Goal: Task Accomplishment & Management: Use online tool/utility

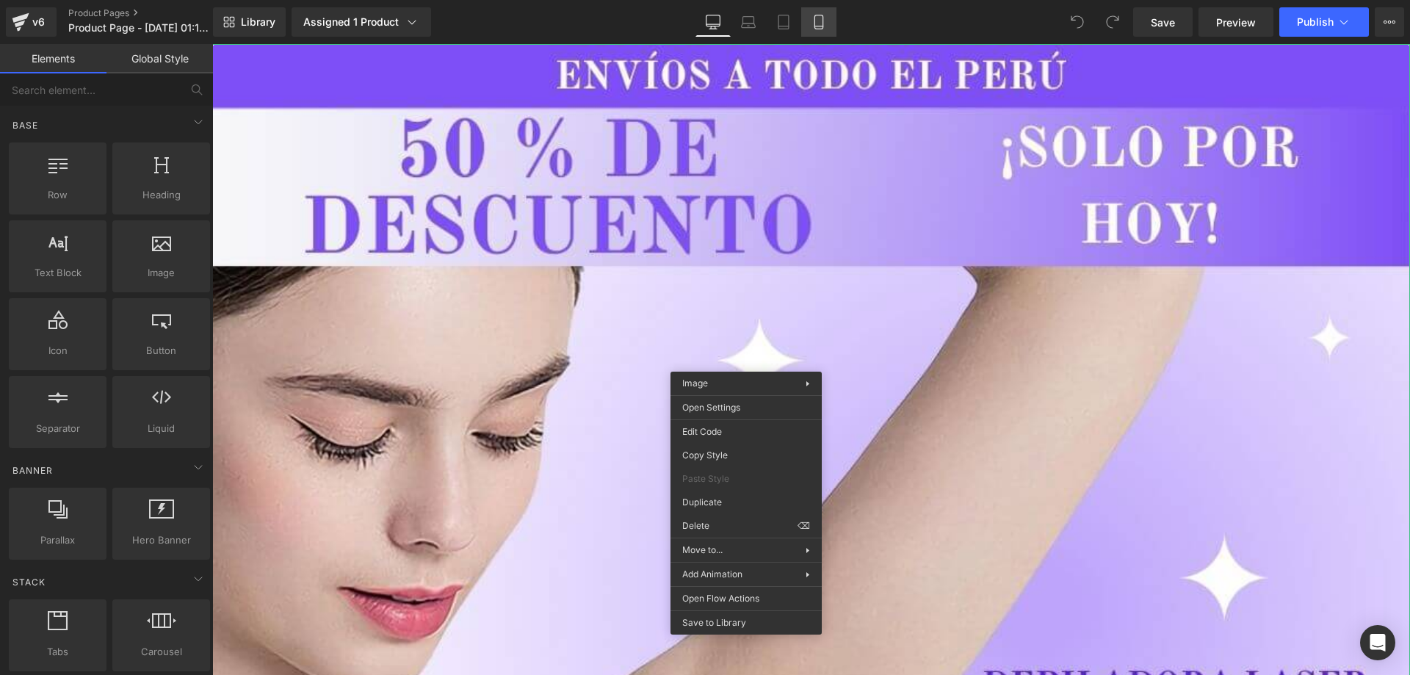
click at [816, 28] on icon at bounding box center [819, 22] width 8 height 14
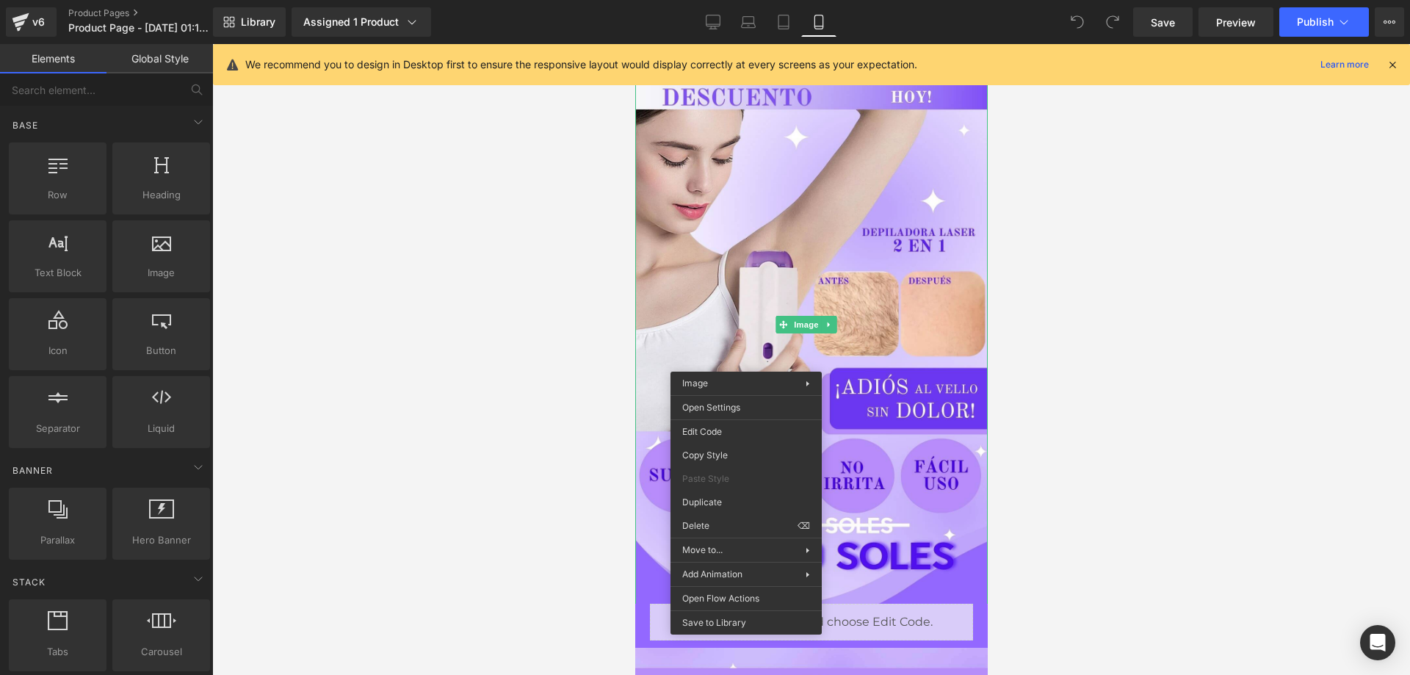
click at [1172, 303] on div at bounding box center [811, 359] width 1198 height 631
click at [1396, 61] on icon at bounding box center [1392, 64] width 13 height 13
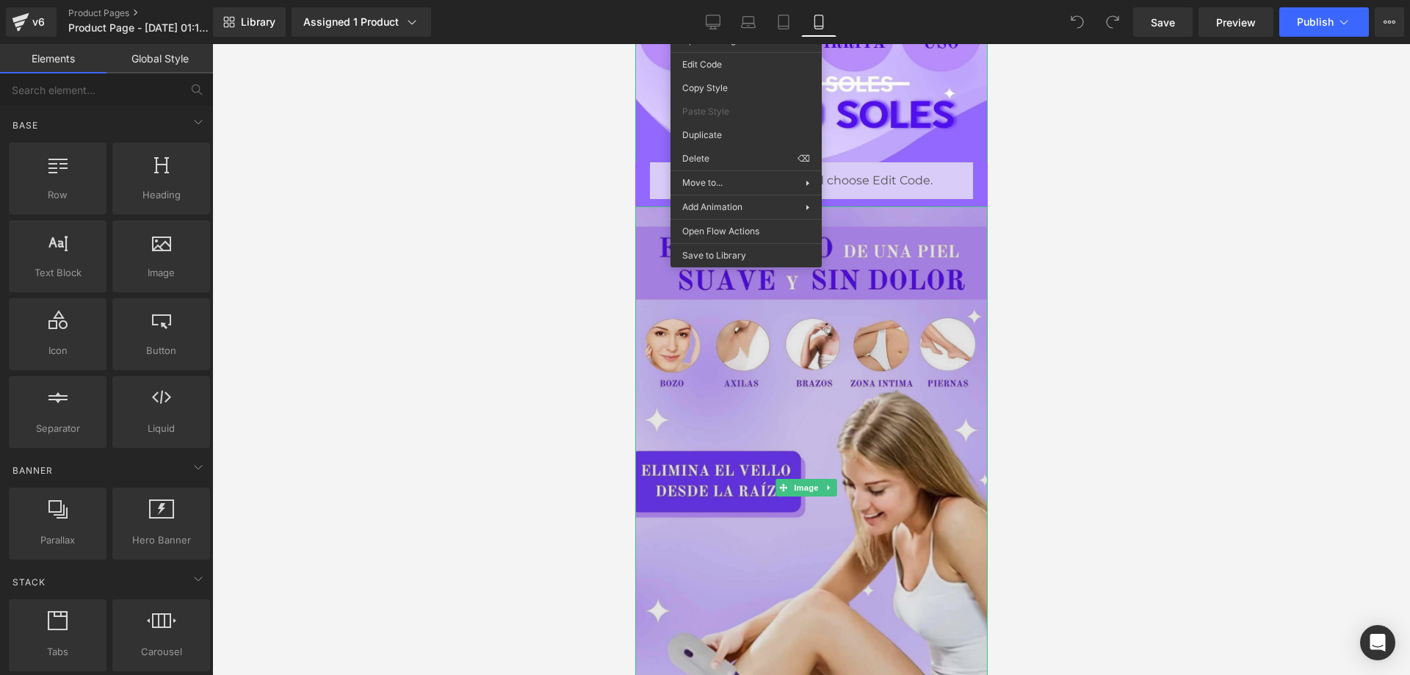
scroll to position [735, 0]
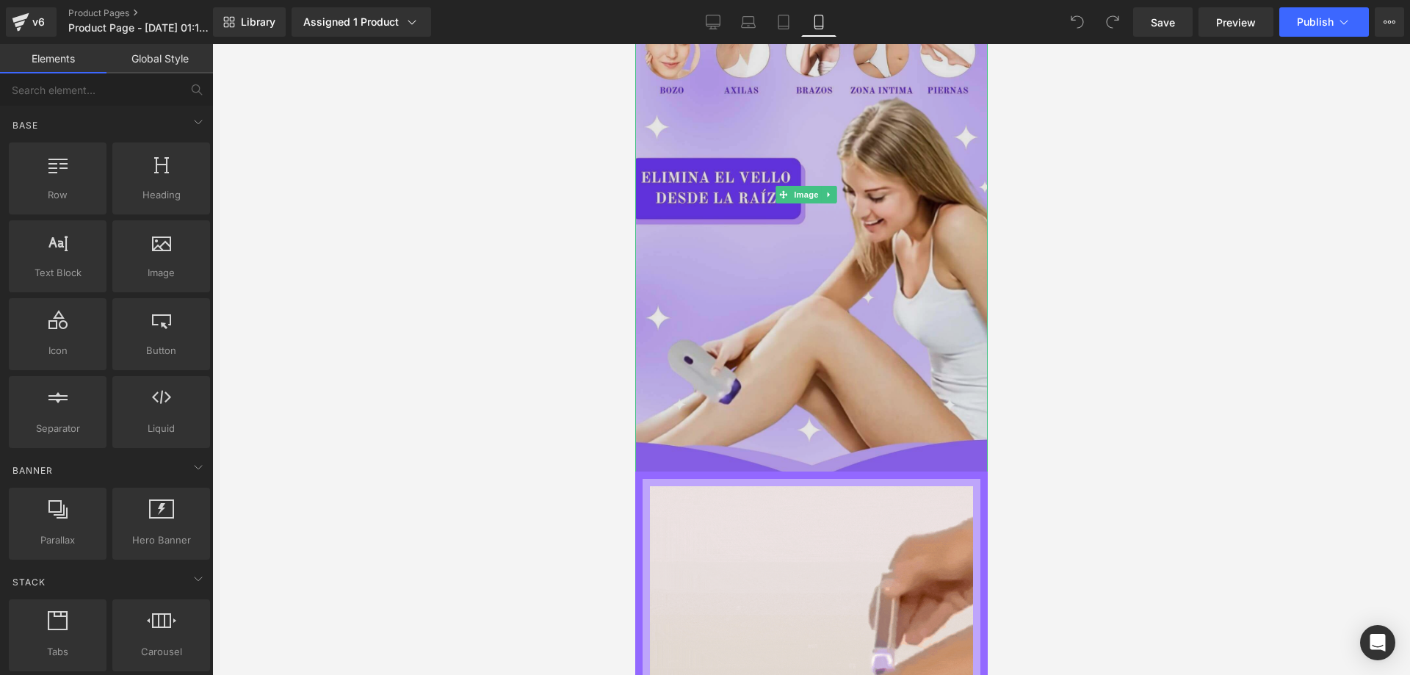
click at [876, 284] on img at bounding box center [811, 193] width 353 height 561
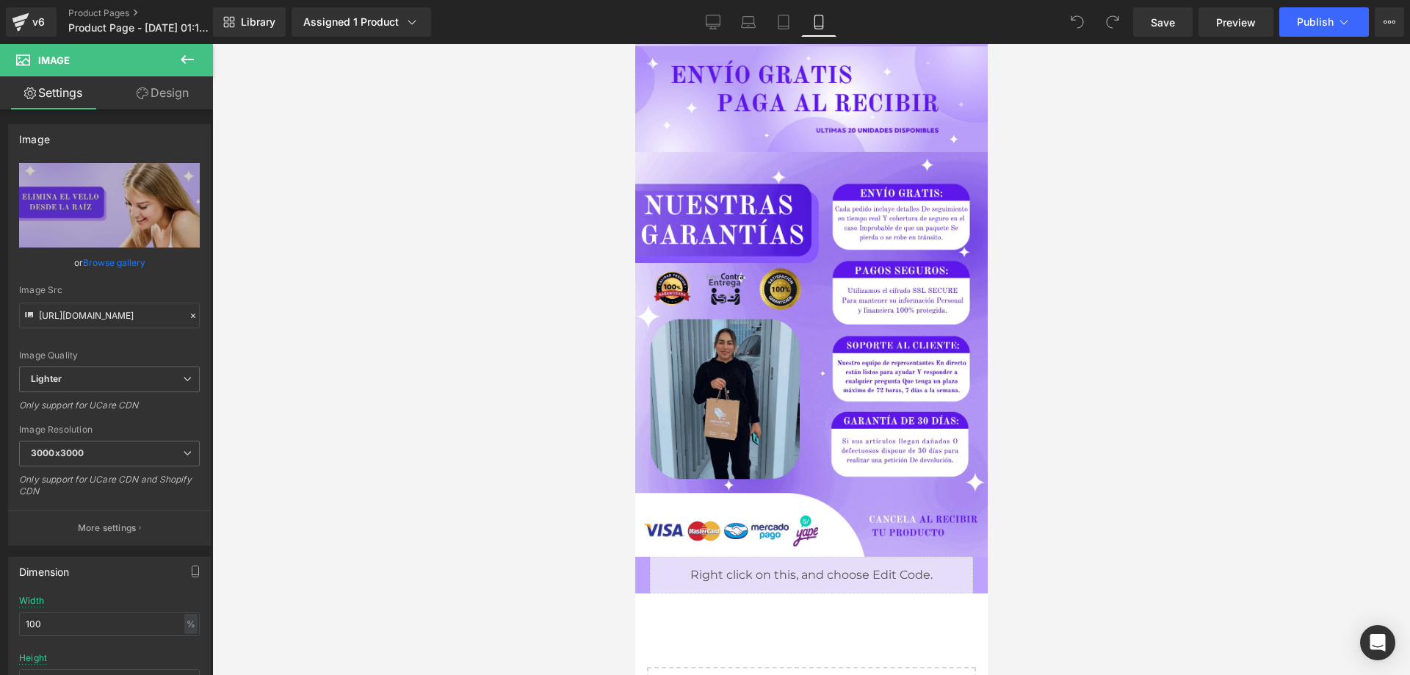
scroll to position [4756, 0]
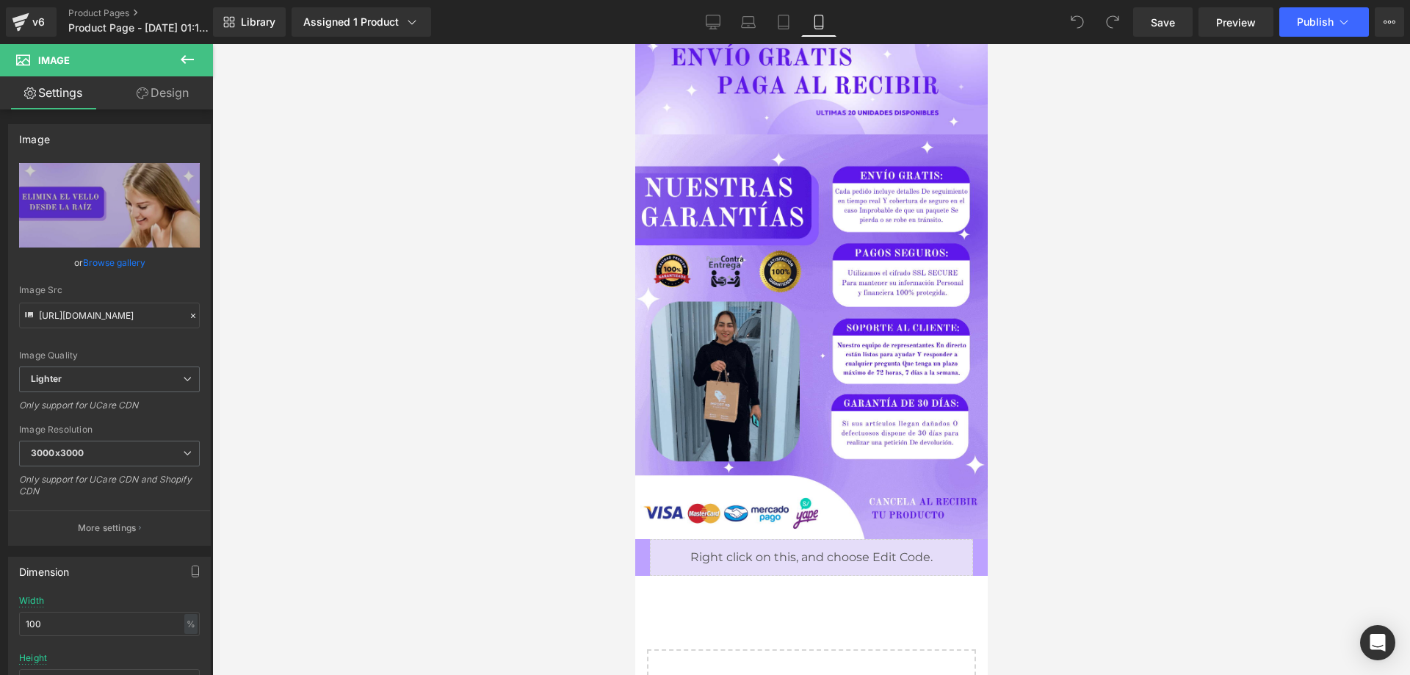
click at [159, 90] on link "Design" at bounding box center [162, 92] width 107 height 33
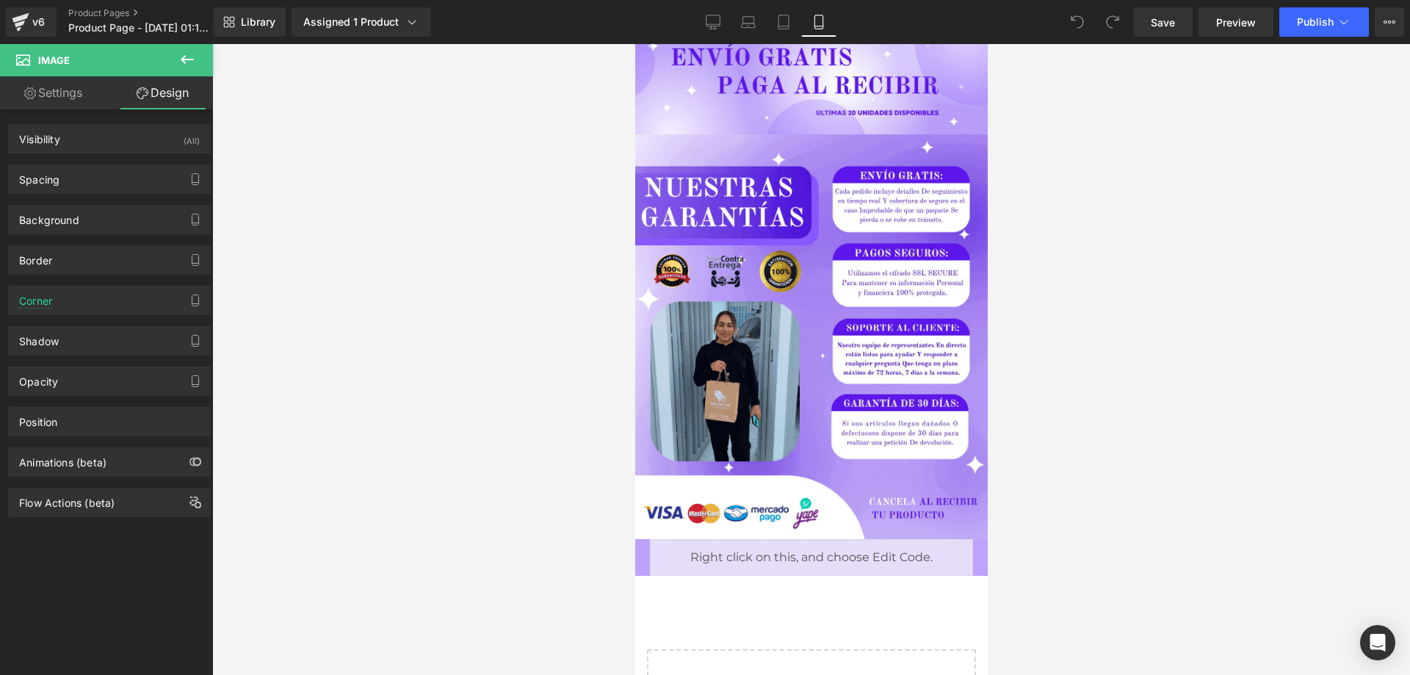
click at [73, 86] on link "Settings" at bounding box center [53, 92] width 107 height 33
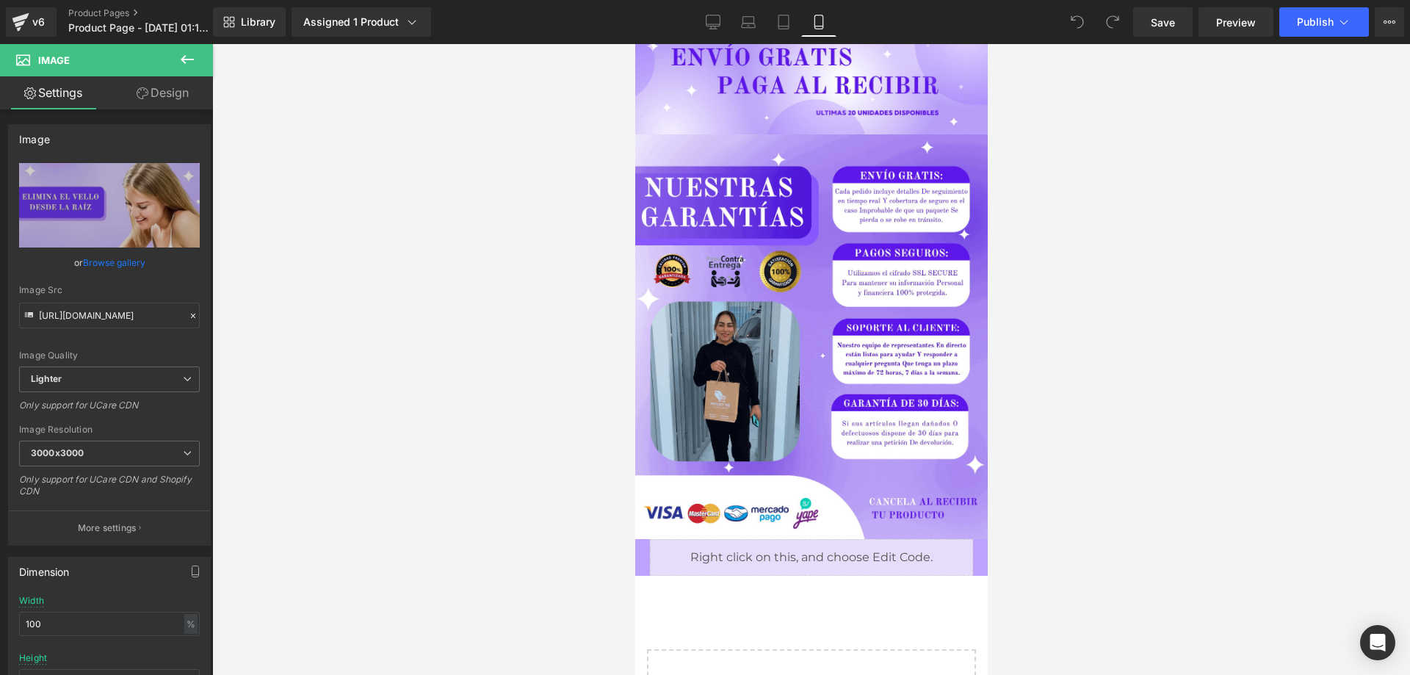
click at [190, 57] on icon at bounding box center [187, 60] width 18 height 18
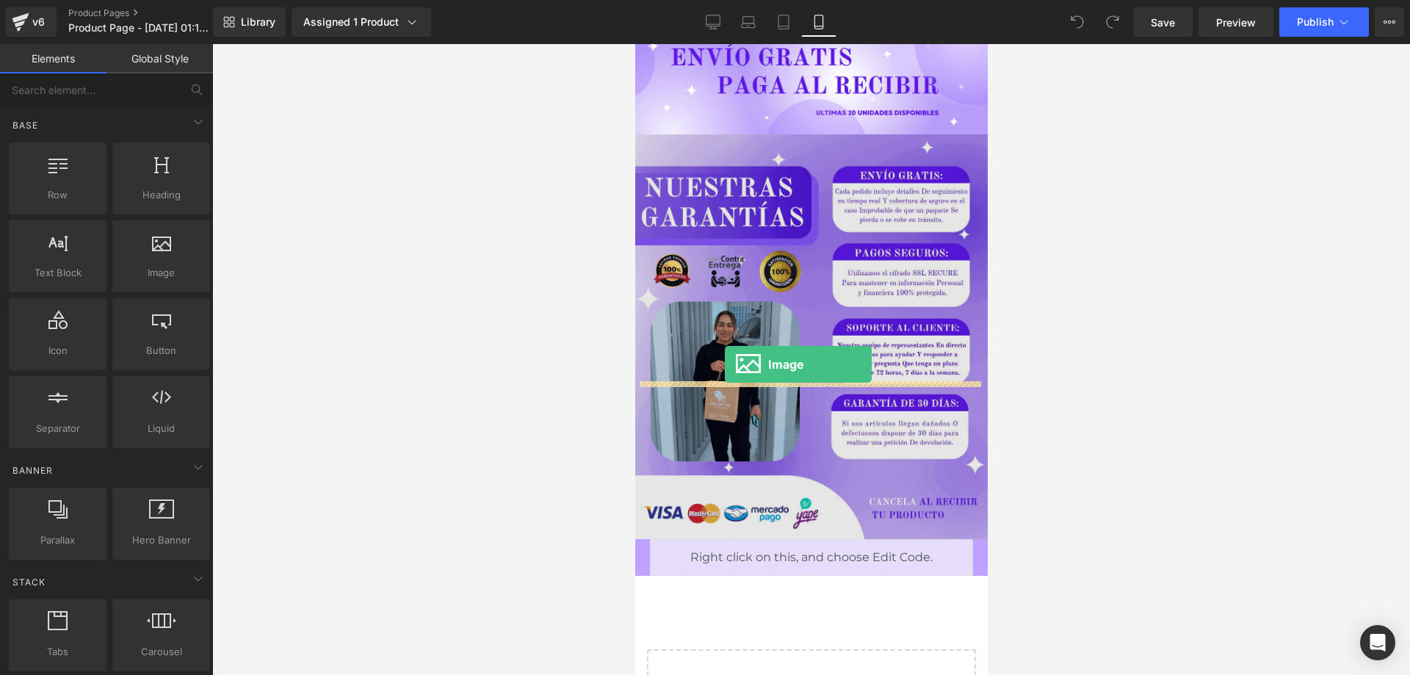
drag, startPoint x: 796, startPoint y: 320, endPoint x: 724, endPoint y: 364, distance: 84.4
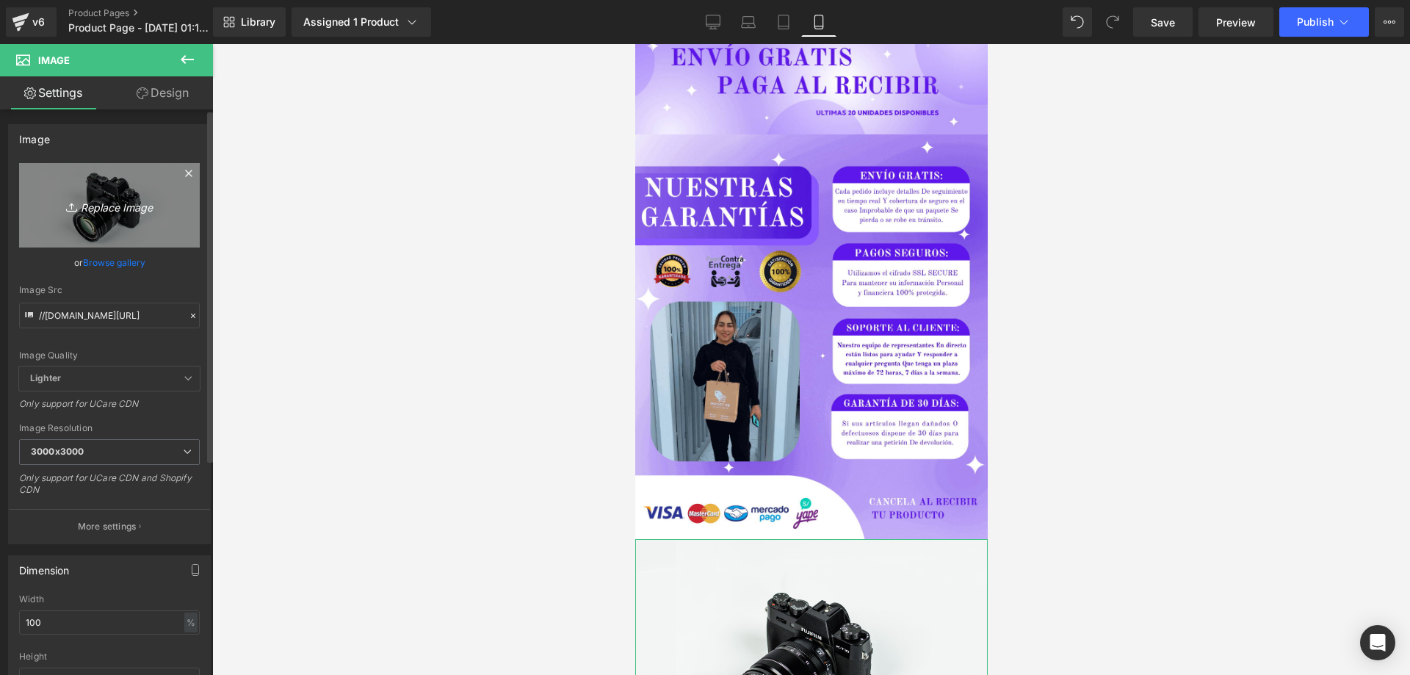
click at [109, 211] on icon "Replace Image" at bounding box center [110, 205] width 118 height 18
click at [124, 212] on icon "Replace Image" at bounding box center [110, 205] width 118 height 18
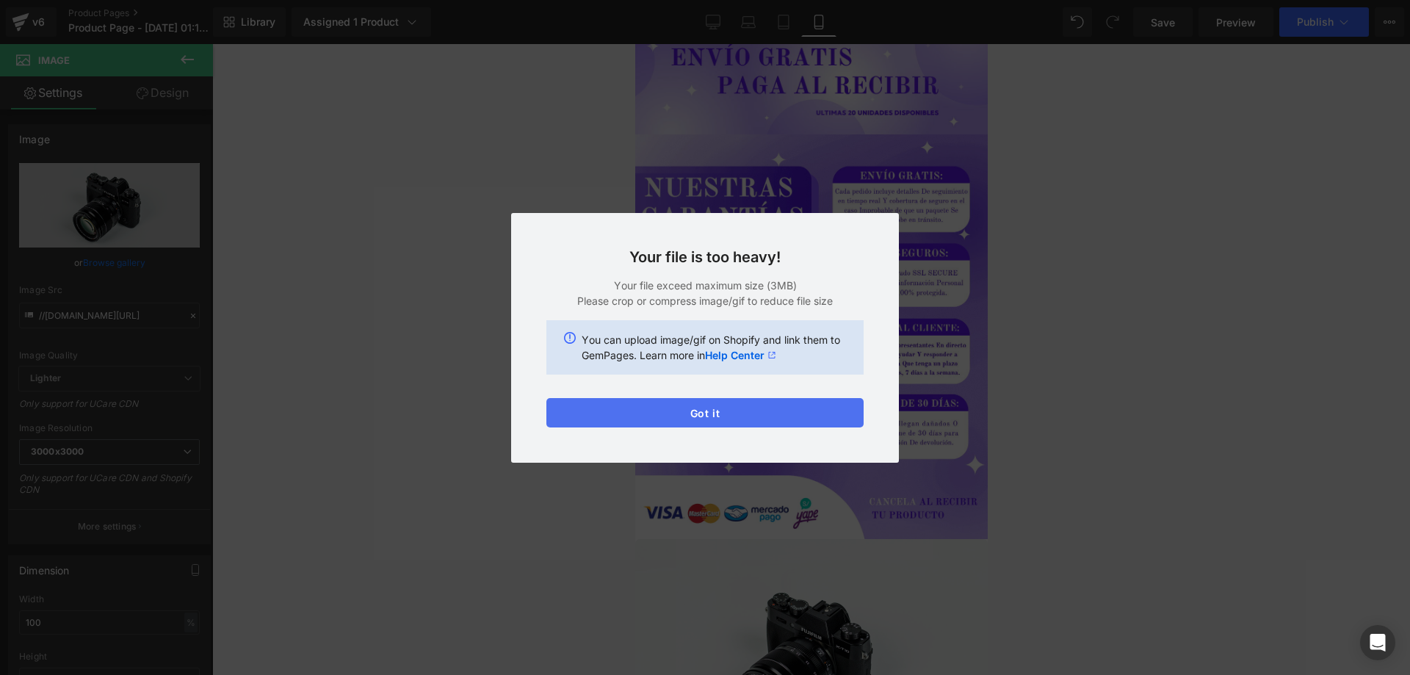
click at [761, 411] on button "Got it" at bounding box center [704, 412] width 317 height 29
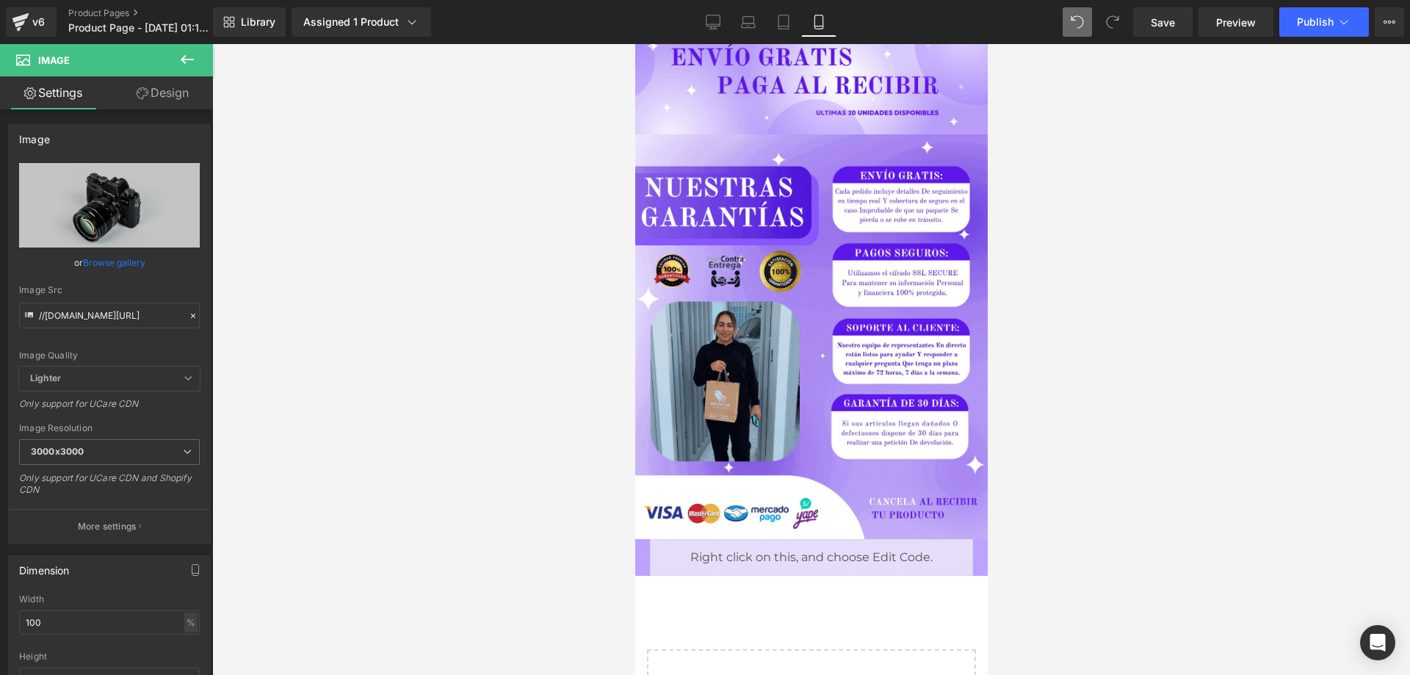
scroll to position [4749, 0]
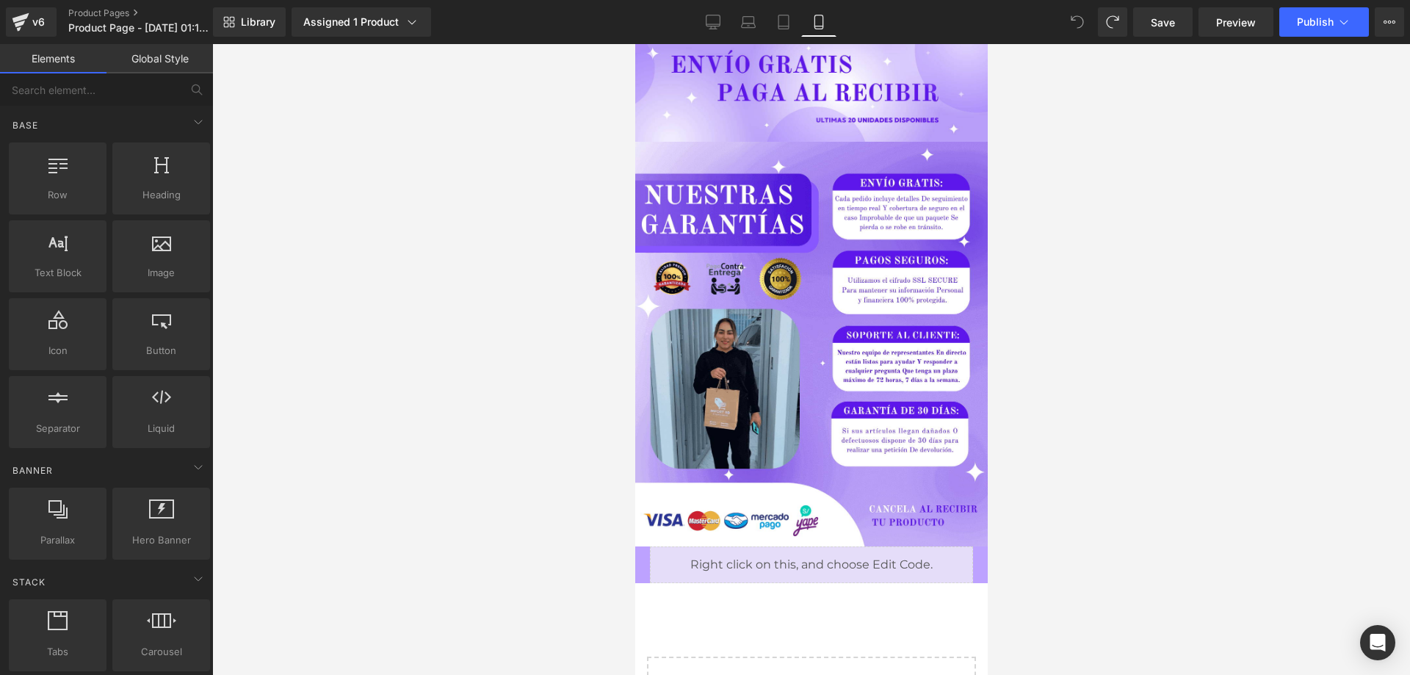
click at [1158, 324] on div at bounding box center [811, 359] width 1198 height 631
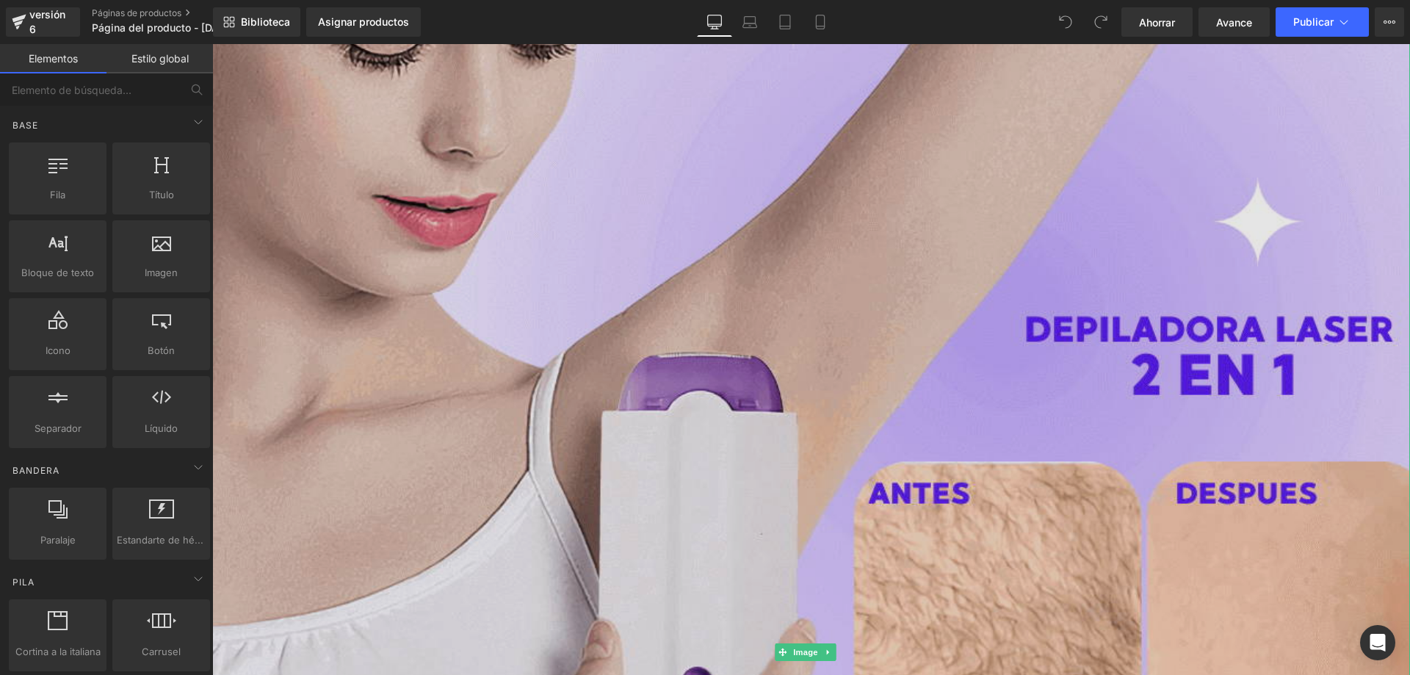
scroll to position [441, 0]
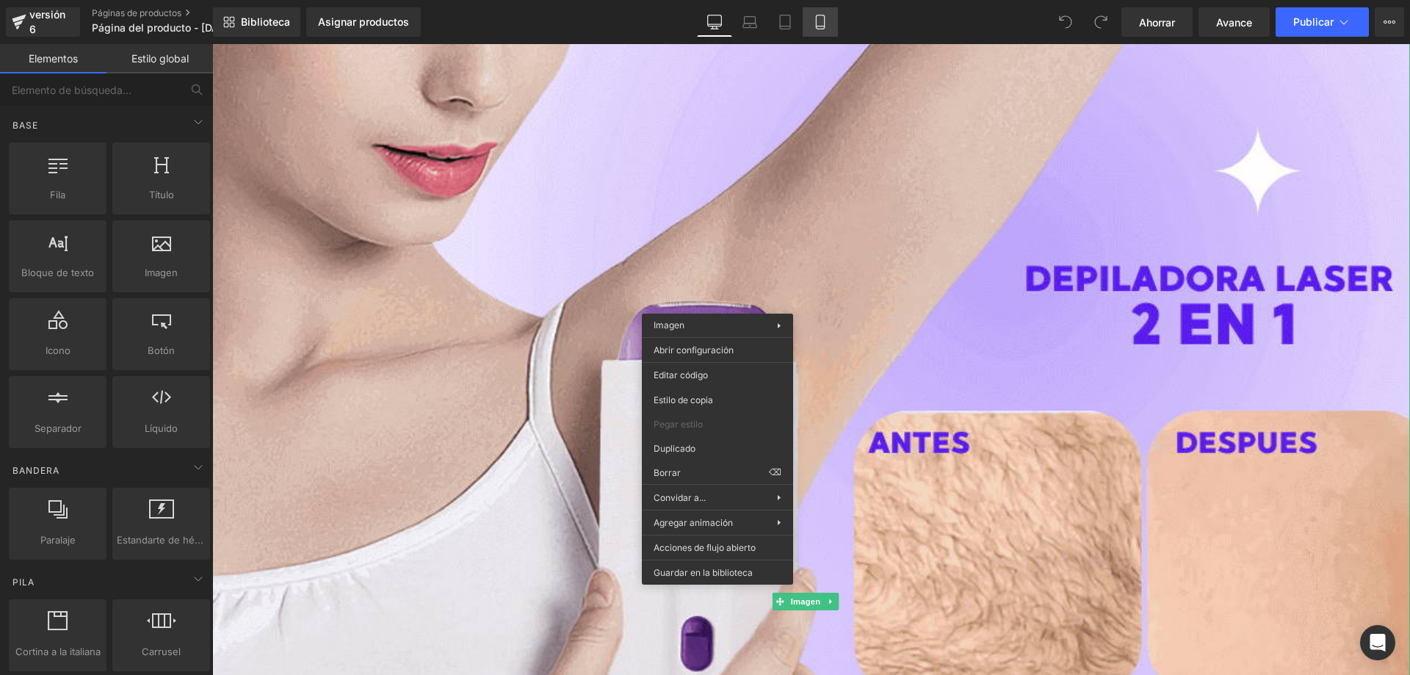
click at [822, 26] on icon at bounding box center [820, 26] width 8 height 0
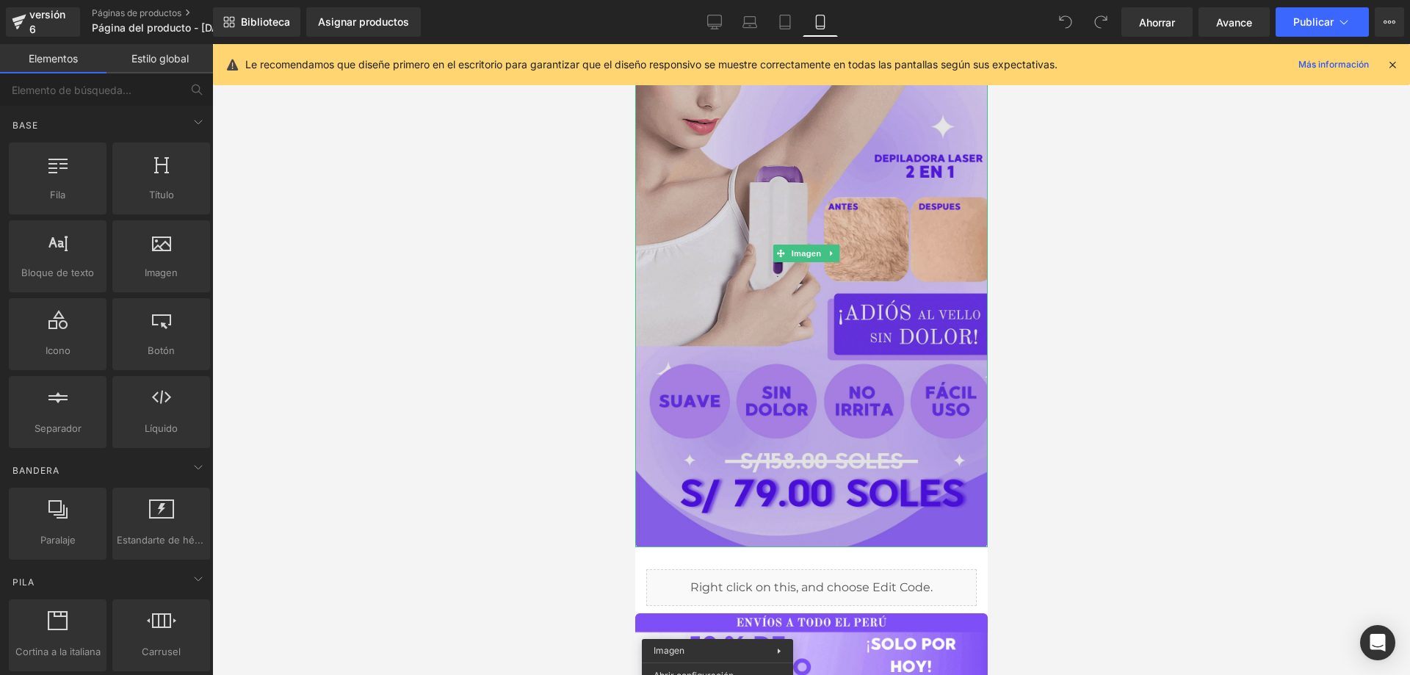
scroll to position [0, 0]
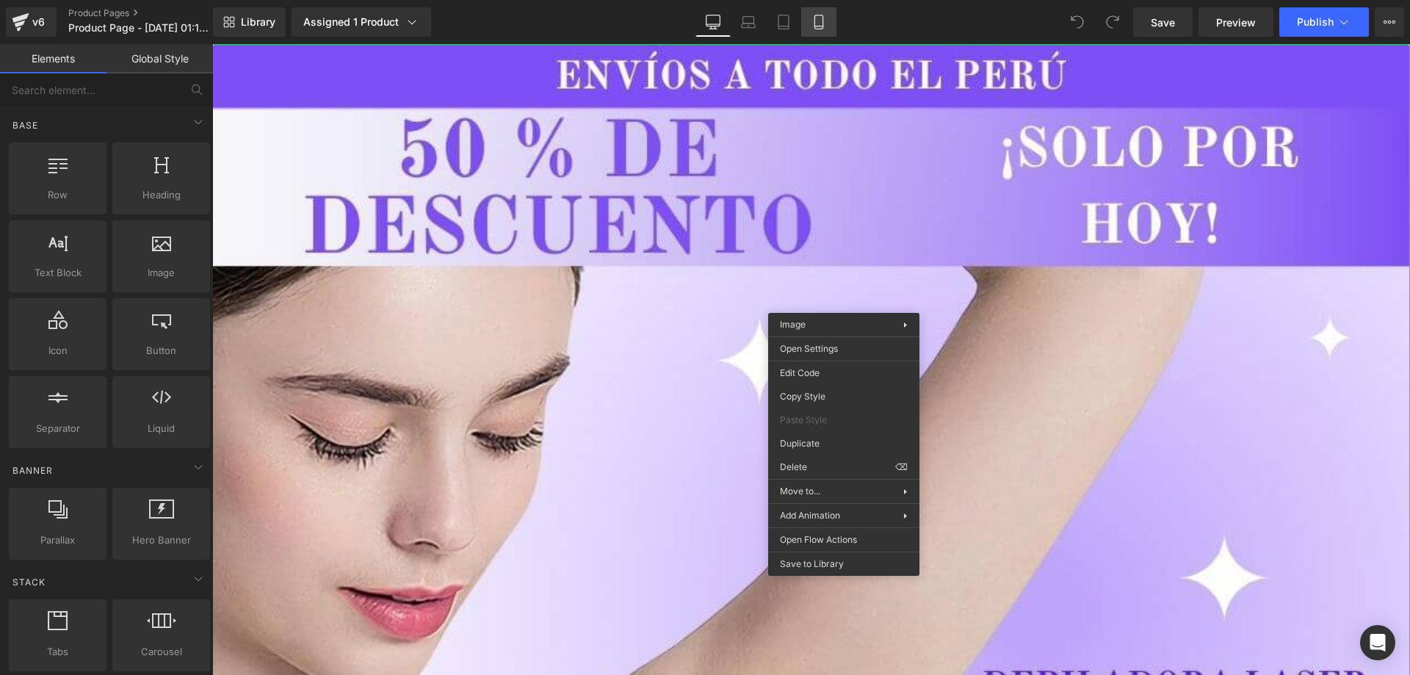
click at [816, 19] on icon at bounding box center [819, 22] width 15 height 15
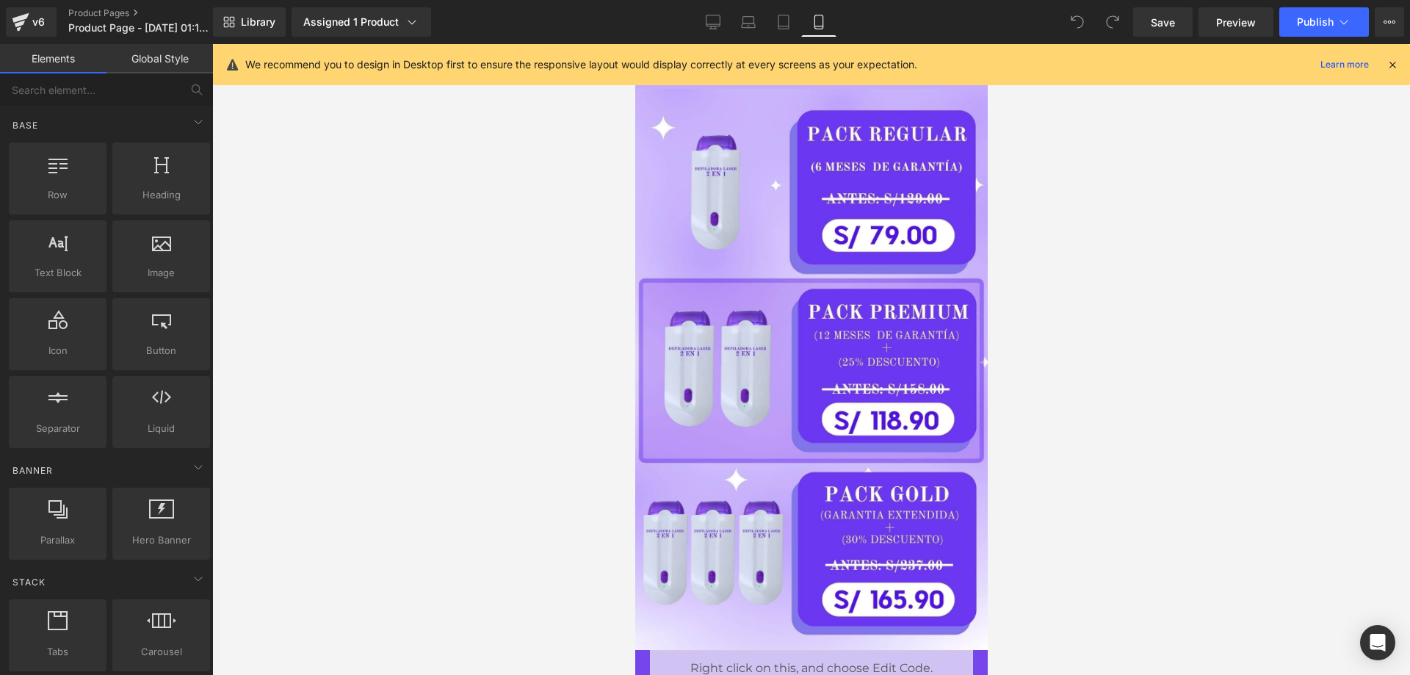
scroll to position [3232, 0]
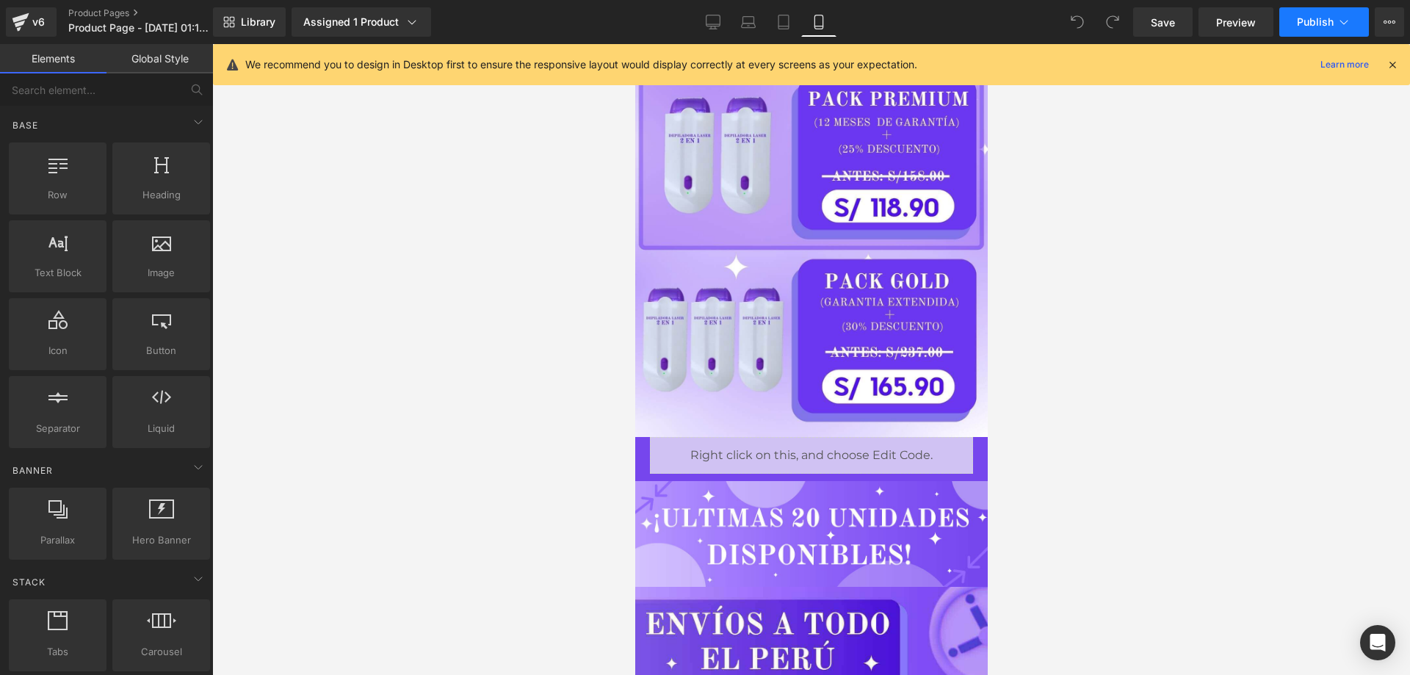
click at [1313, 24] on span "Publish" at bounding box center [1315, 22] width 37 height 12
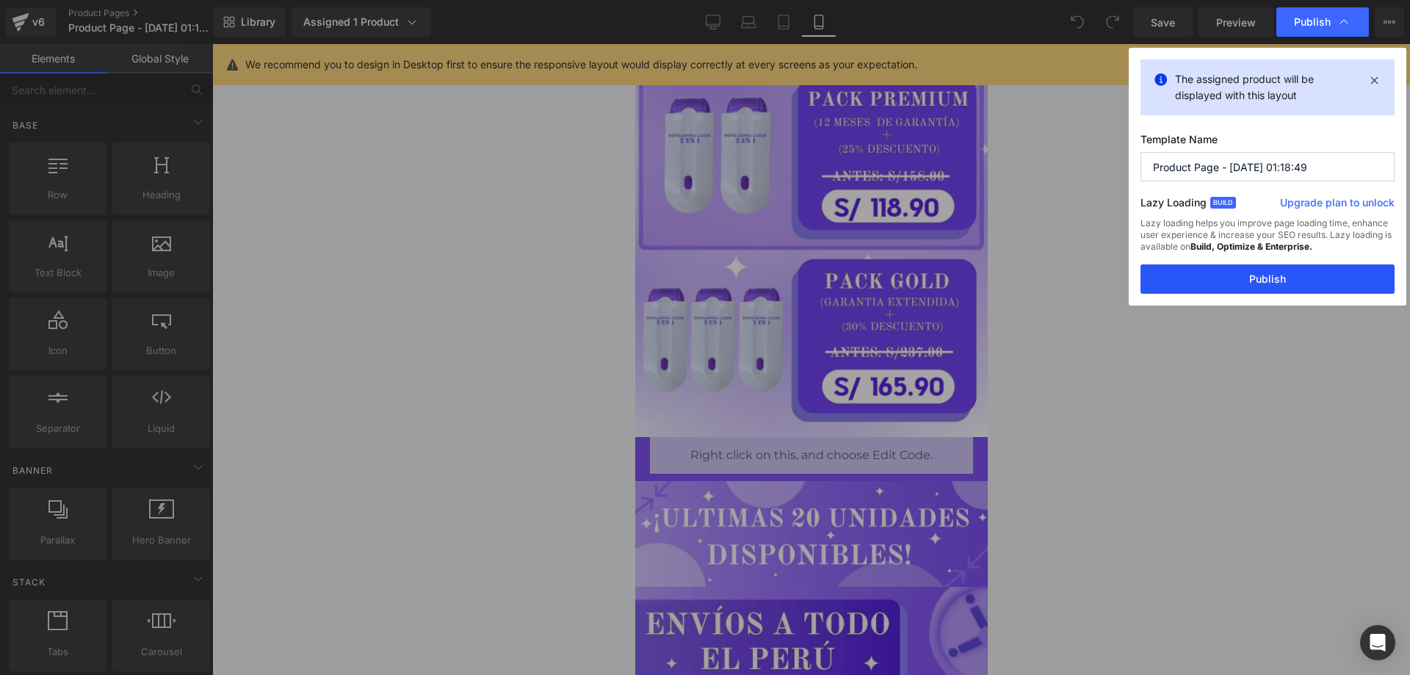
click at [1261, 284] on button "Publish" at bounding box center [1268, 278] width 254 height 29
